Goal: Find contact information: Find contact information

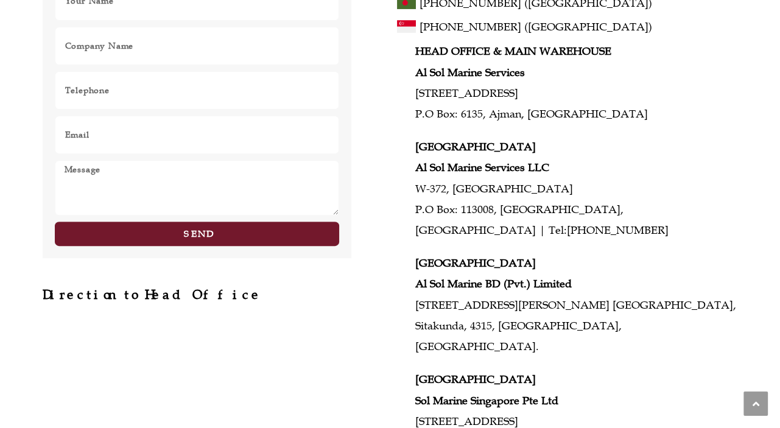
scroll to position [343, 0]
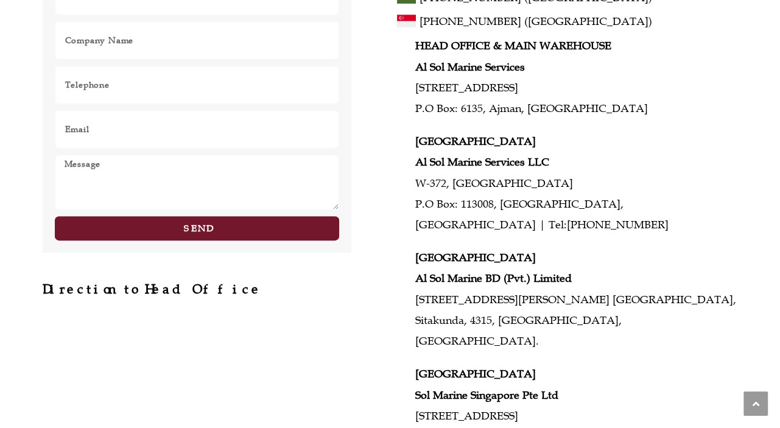
click at [554, 185] on p "DUBAI Al Sol Marine Services LLC [STREET_ADDRESS] | Tel: [PHONE_NUMBER]" at bounding box center [576, 183] width 322 height 104
drag, startPoint x: 550, startPoint y: 185, endPoint x: 410, endPoint y: 188, distance: 139.5
click at [411, 187] on div "HEAD OFFICE & MAIN WAREHOUSE Al Sol Marine Services [STREET_ADDRESS] [GEOGRAPHI…" at bounding box center [567, 241] width 340 height 412
copy p "W-372, [GEOGRAPHIC_DATA]"
click at [564, 202] on p "DUBAI Al Sol Marine Services LLC [STREET_ADDRESS] | Tel: [PHONE_NUMBER]" at bounding box center [576, 183] width 322 height 104
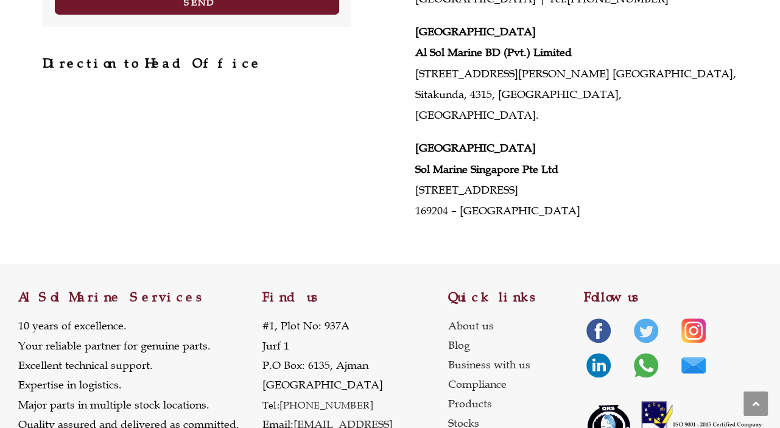
scroll to position [609, 0]
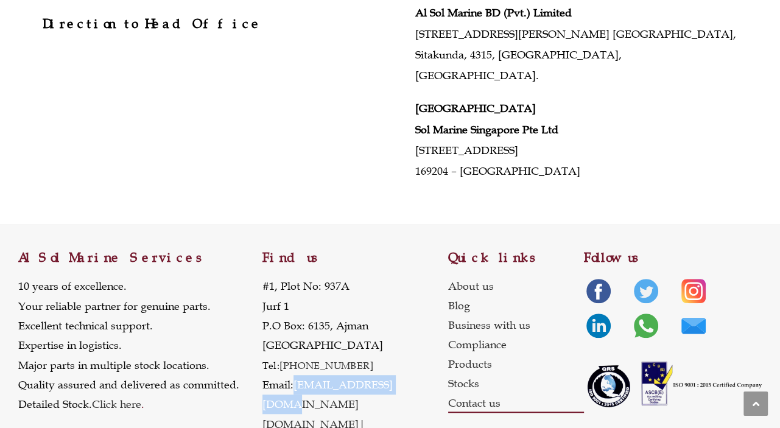
drag, startPoint x: 406, startPoint y: 364, endPoint x: 297, endPoint y: 362, distance: 109.6
click at [297, 362] on p "[STREET_ADDRESS] Tel: [PHONE_NUMBER] Email: [EMAIL_ADDRESS][DOMAIN_NAME] [DOMAI…" at bounding box center [355, 366] width 186 height 178
copy link "[EMAIL_ADDRESS][DOMAIN_NAME]"
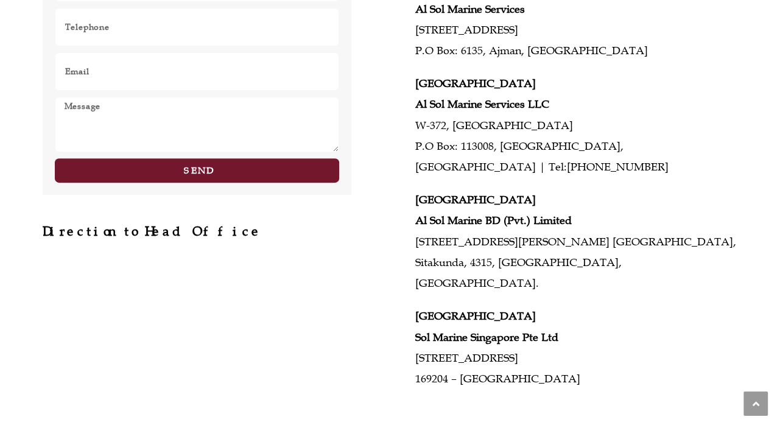
scroll to position [401, 0]
drag, startPoint x: 641, startPoint y: 167, endPoint x: 552, endPoint y: 175, distance: 89.2
click at [552, 175] on p "DUBAI Al Sol Marine Services LLC [STREET_ADDRESS] | Tel: [PHONE_NUMBER]" at bounding box center [576, 126] width 322 height 104
copy p "[PHONE_NUMBER]"
